Goal: Ask a question

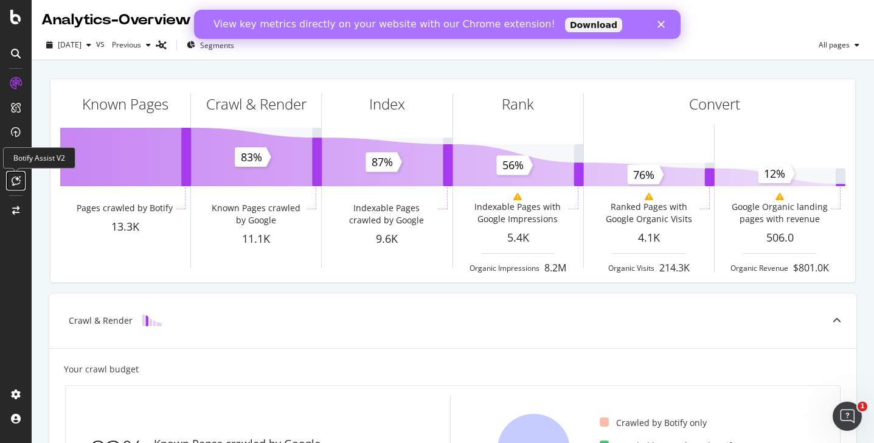
click at [14, 189] on div at bounding box center [15, 180] width 19 height 19
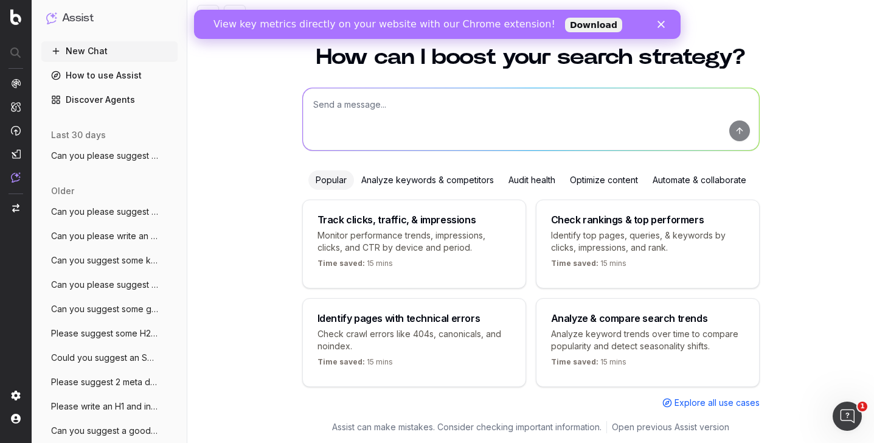
scroll to position [29, 0]
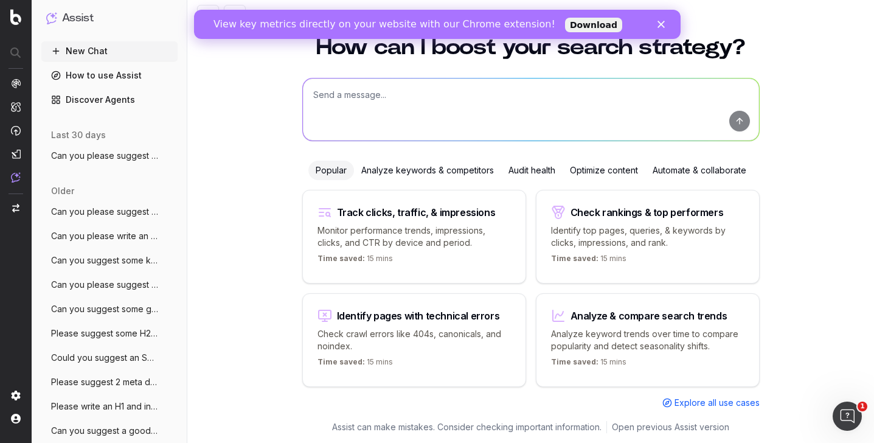
click at [390, 122] on textarea at bounding box center [531, 109] width 456 height 62
paste textarea "[URL][DOMAIN_NAME] [URL][DOMAIN_NAME] [URL][DOMAIN_NAME] [URL][DOMAIN_NAME] [UR…"
type textarea "Please compile a list of primary and secondary keywords for the following: [URL…"
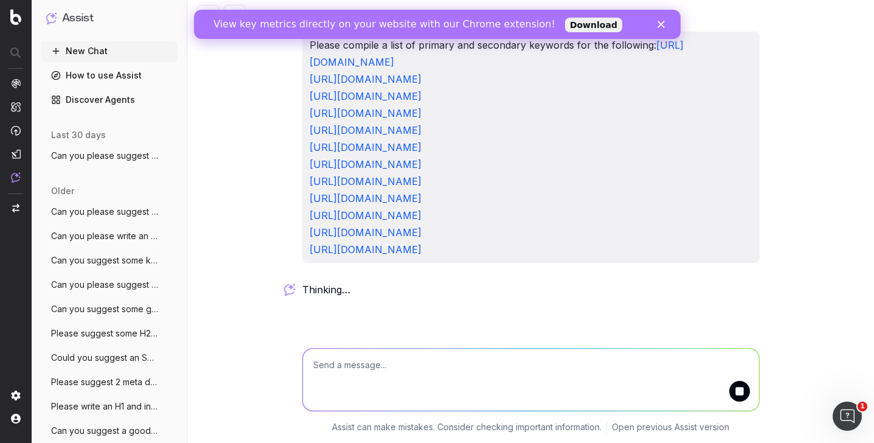
scroll to position [0, 0]
